Goal: Register for event/course

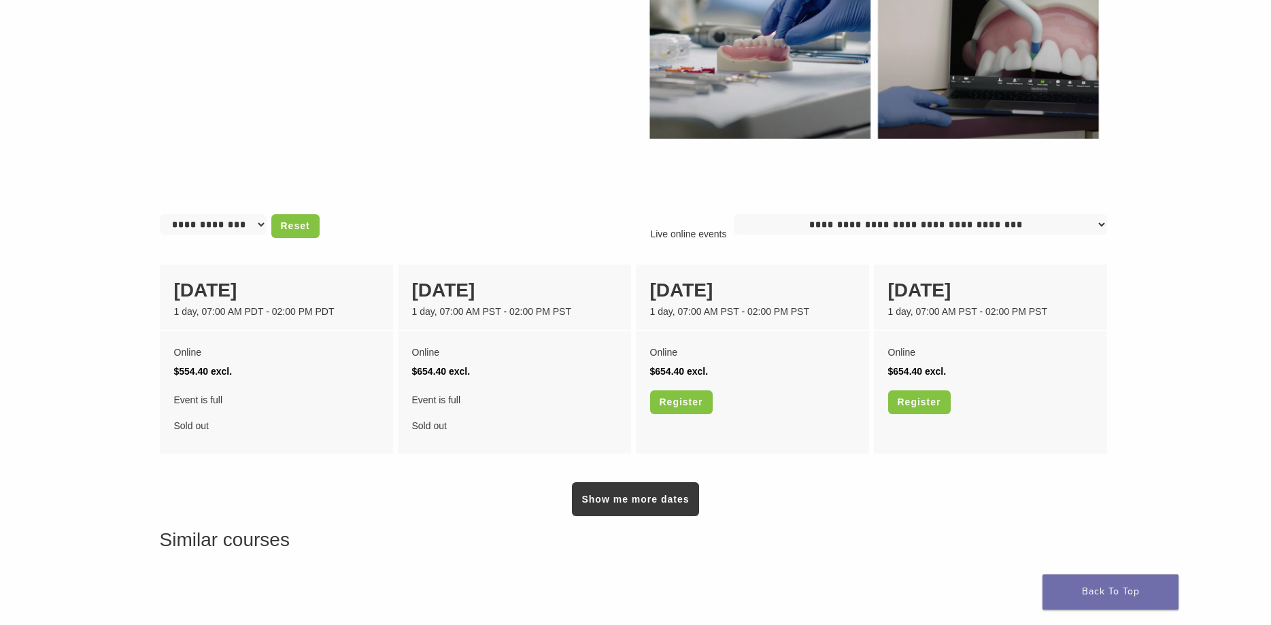
scroll to position [902, 0]
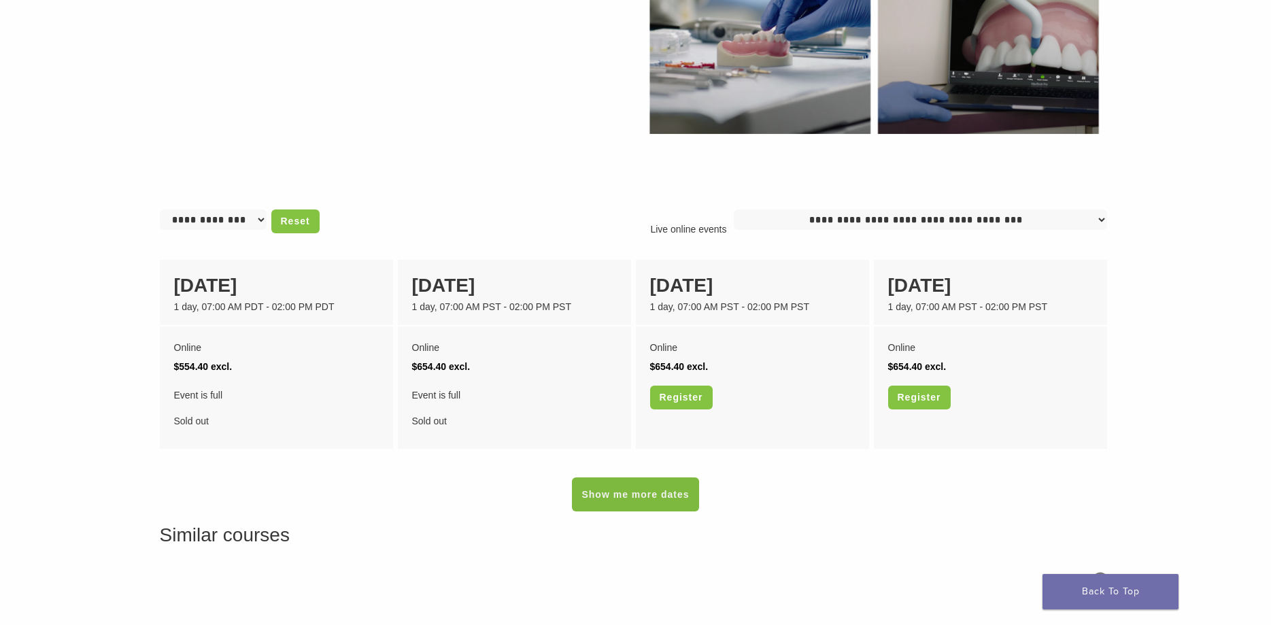
click at [646, 494] on link "Show me more dates" at bounding box center [635, 494] width 126 height 34
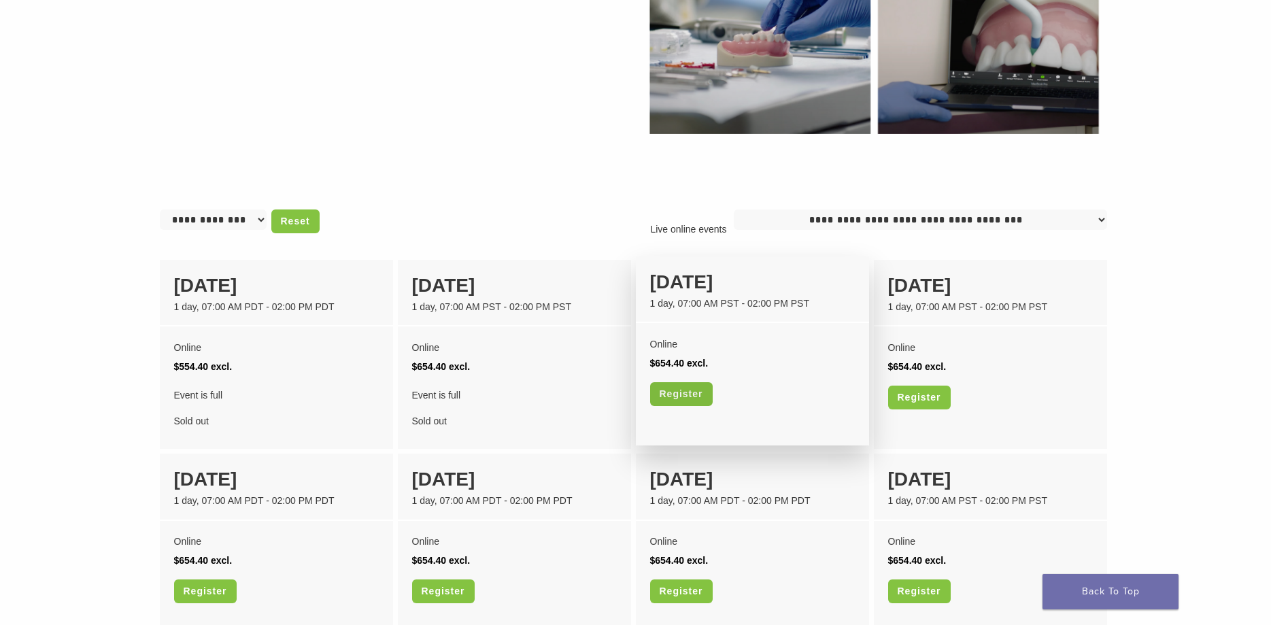
click at [684, 397] on link "Register" at bounding box center [681, 394] width 63 height 24
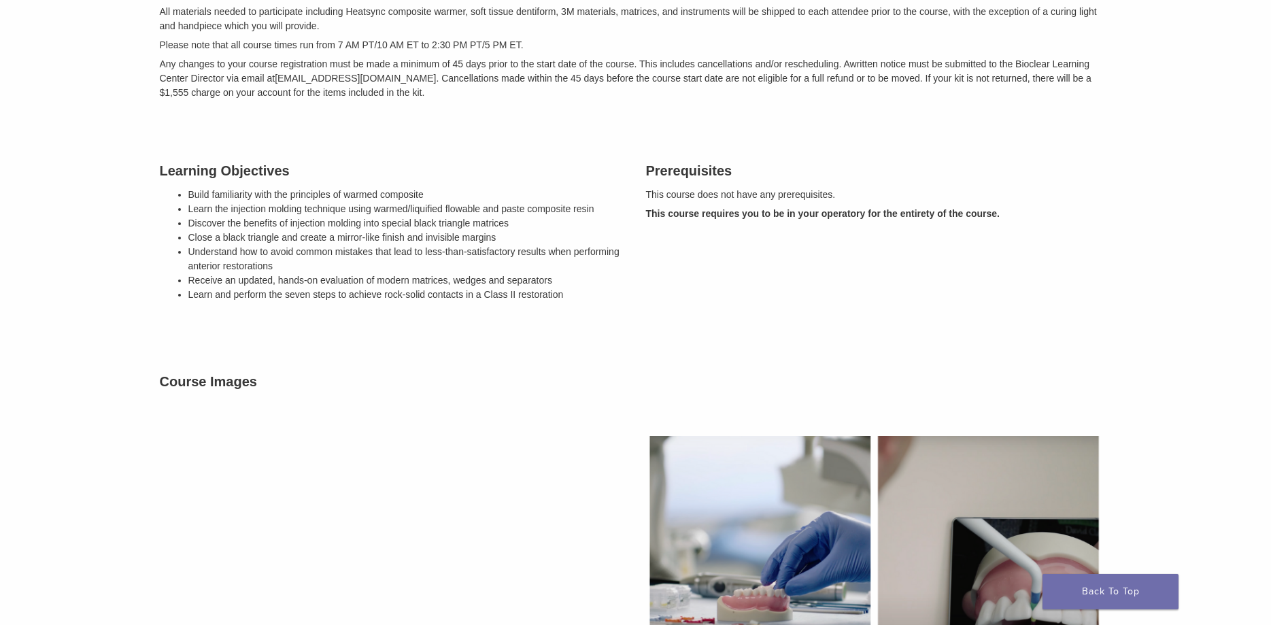
scroll to position [0, 0]
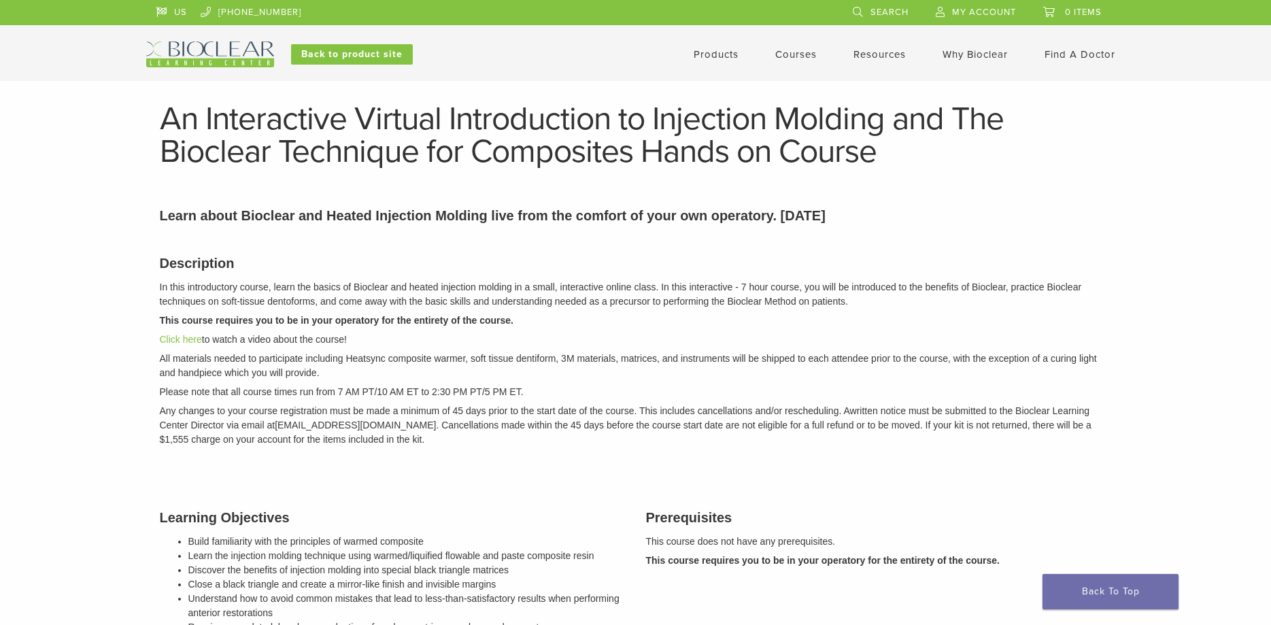
click at [798, 54] on link "Courses" at bounding box center [795, 54] width 41 height 12
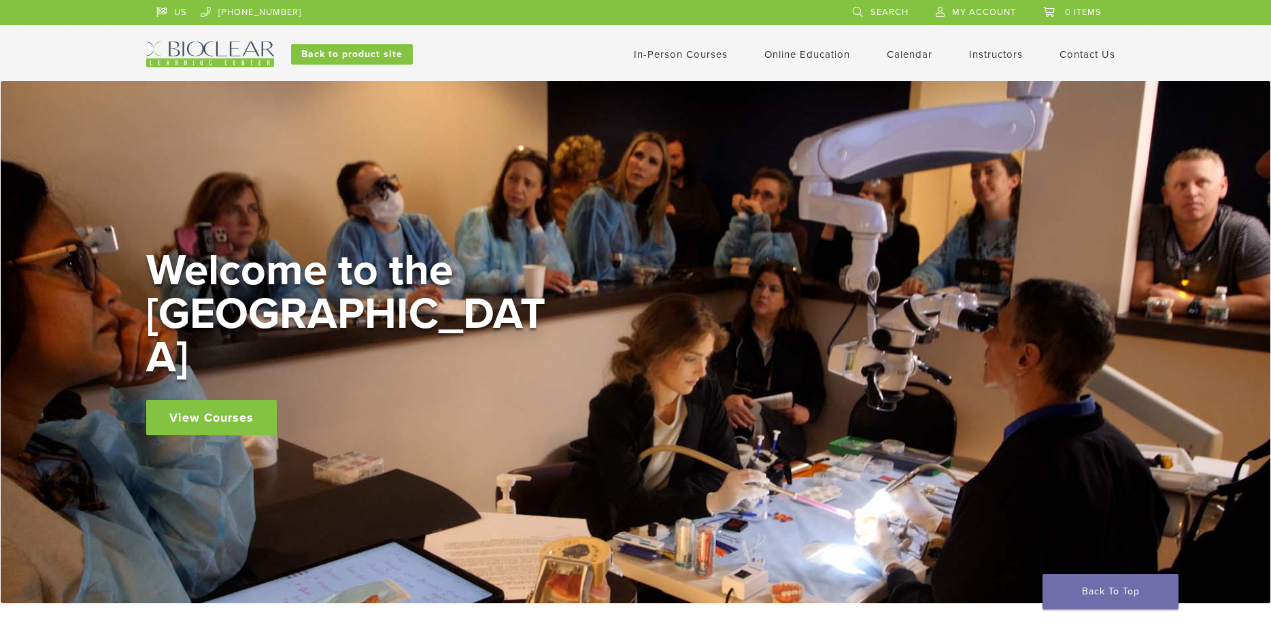
scroll to position [277, 0]
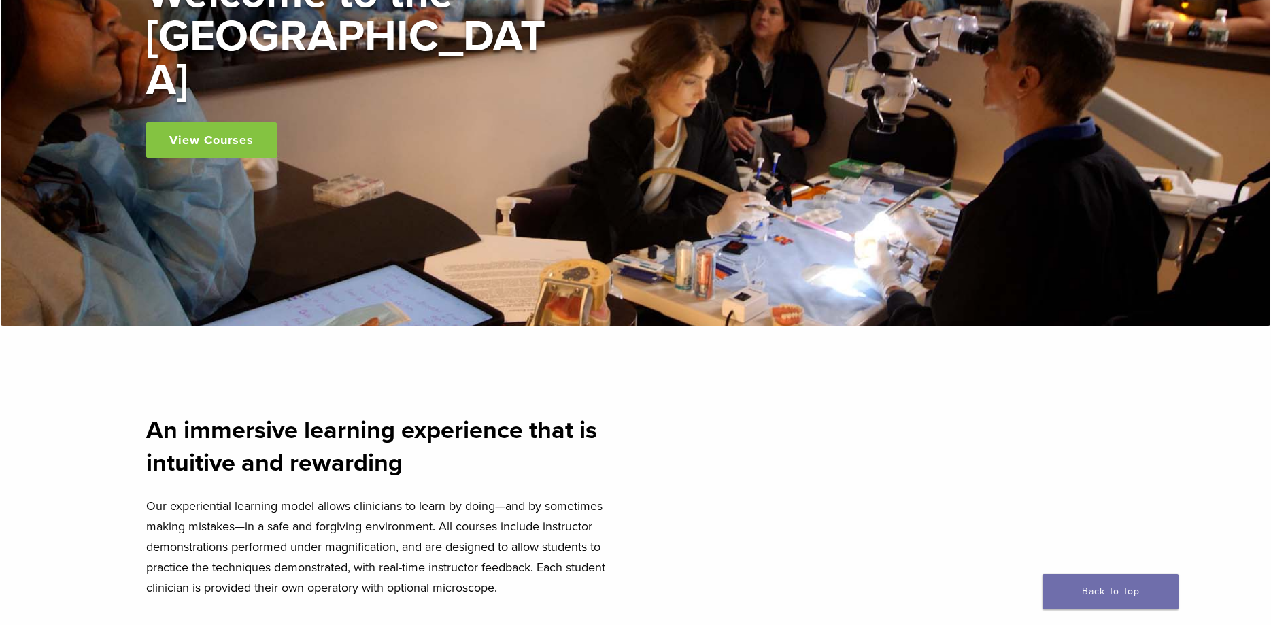
click at [238, 122] on link "View Courses" at bounding box center [211, 139] width 131 height 35
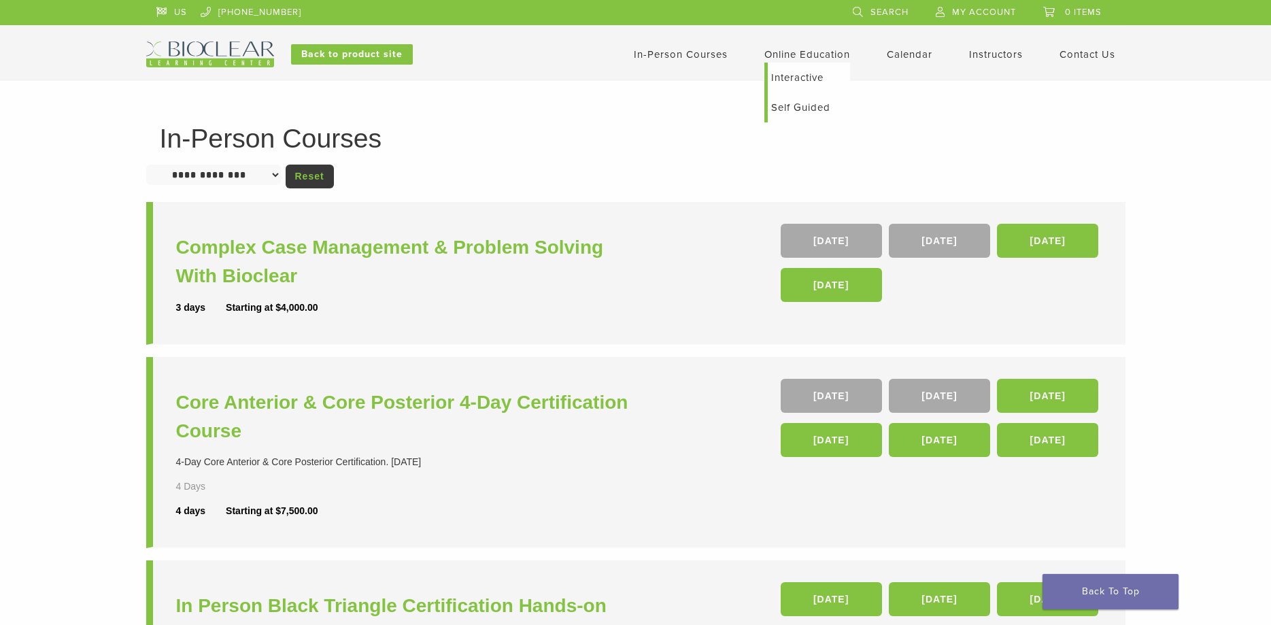
click at [793, 54] on link "Online Education" at bounding box center [807, 54] width 86 height 12
click at [787, 76] on link "Interactive" at bounding box center [809, 78] width 82 height 30
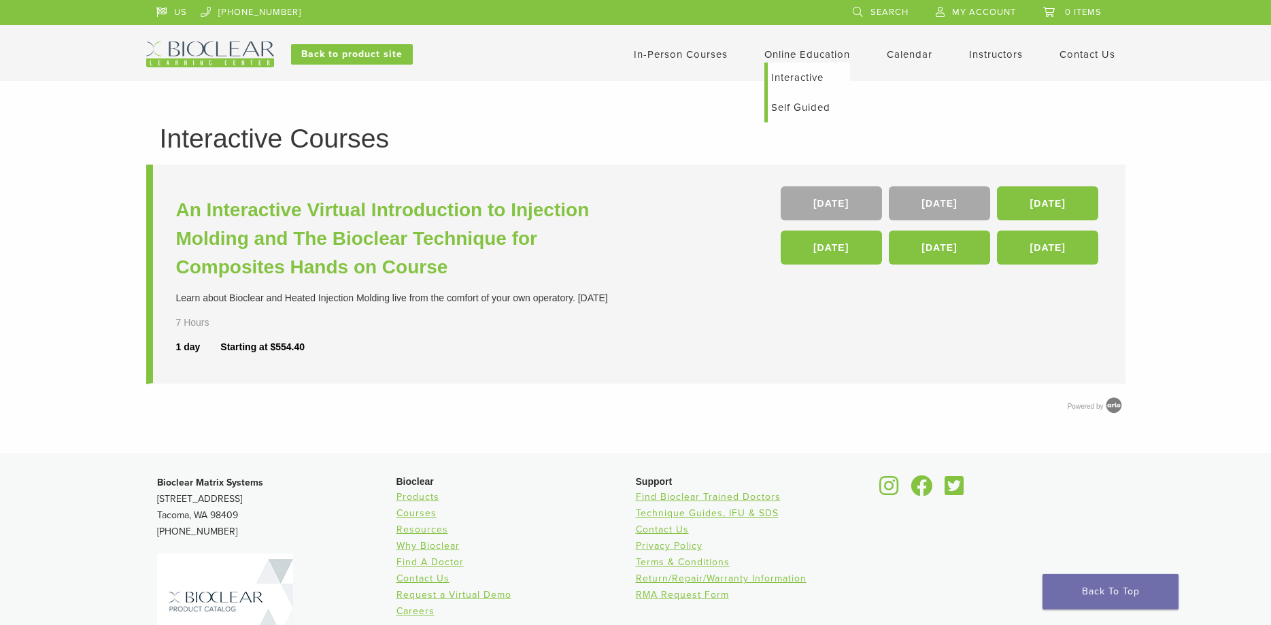
click at [809, 105] on link "Self Guided" at bounding box center [809, 107] width 82 height 30
